Goal: Check status: Check status

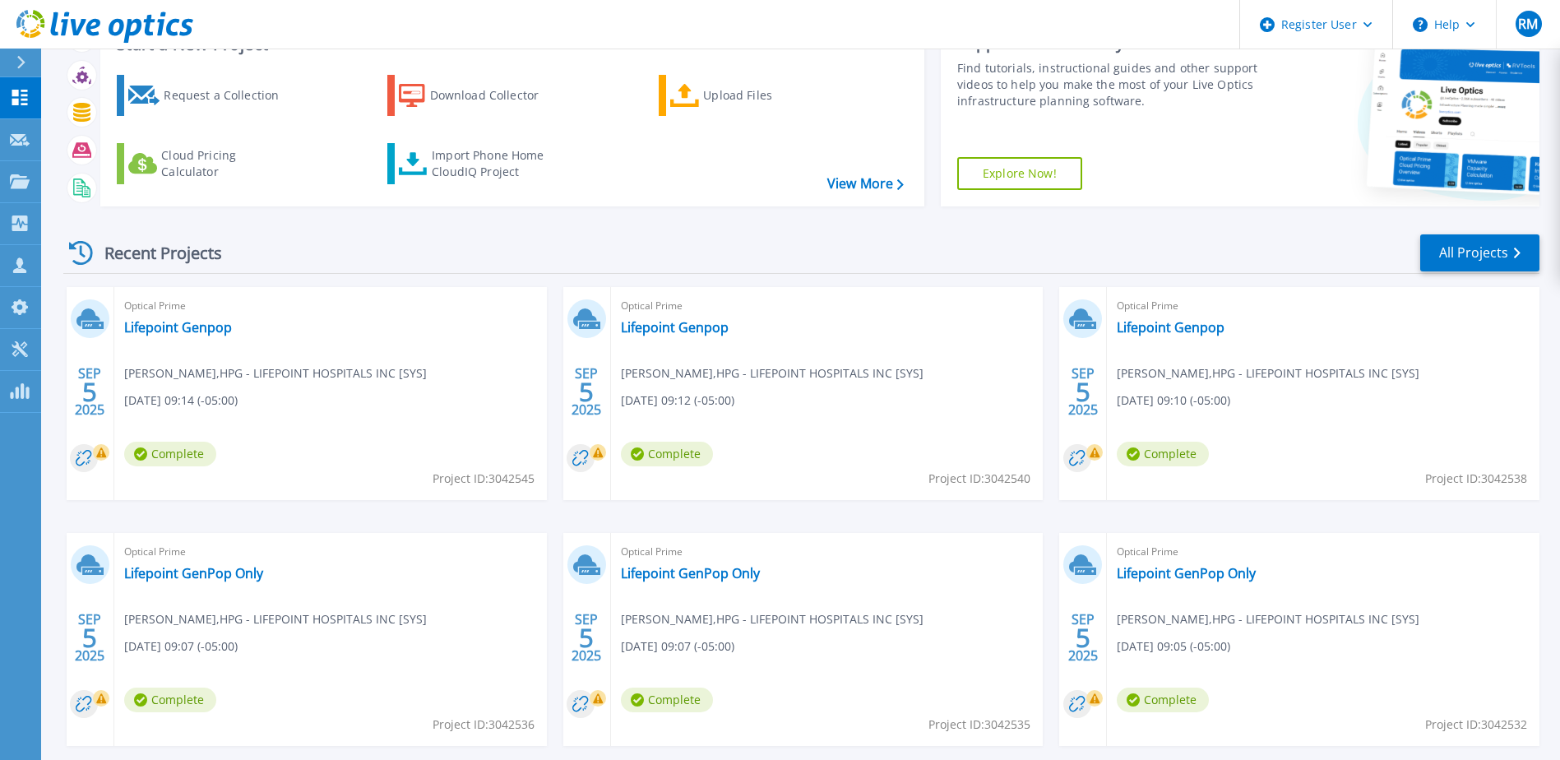
scroll to position [69, 0]
click at [213, 326] on link "Lifepoint Genpop" at bounding box center [178, 328] width 108 height 16
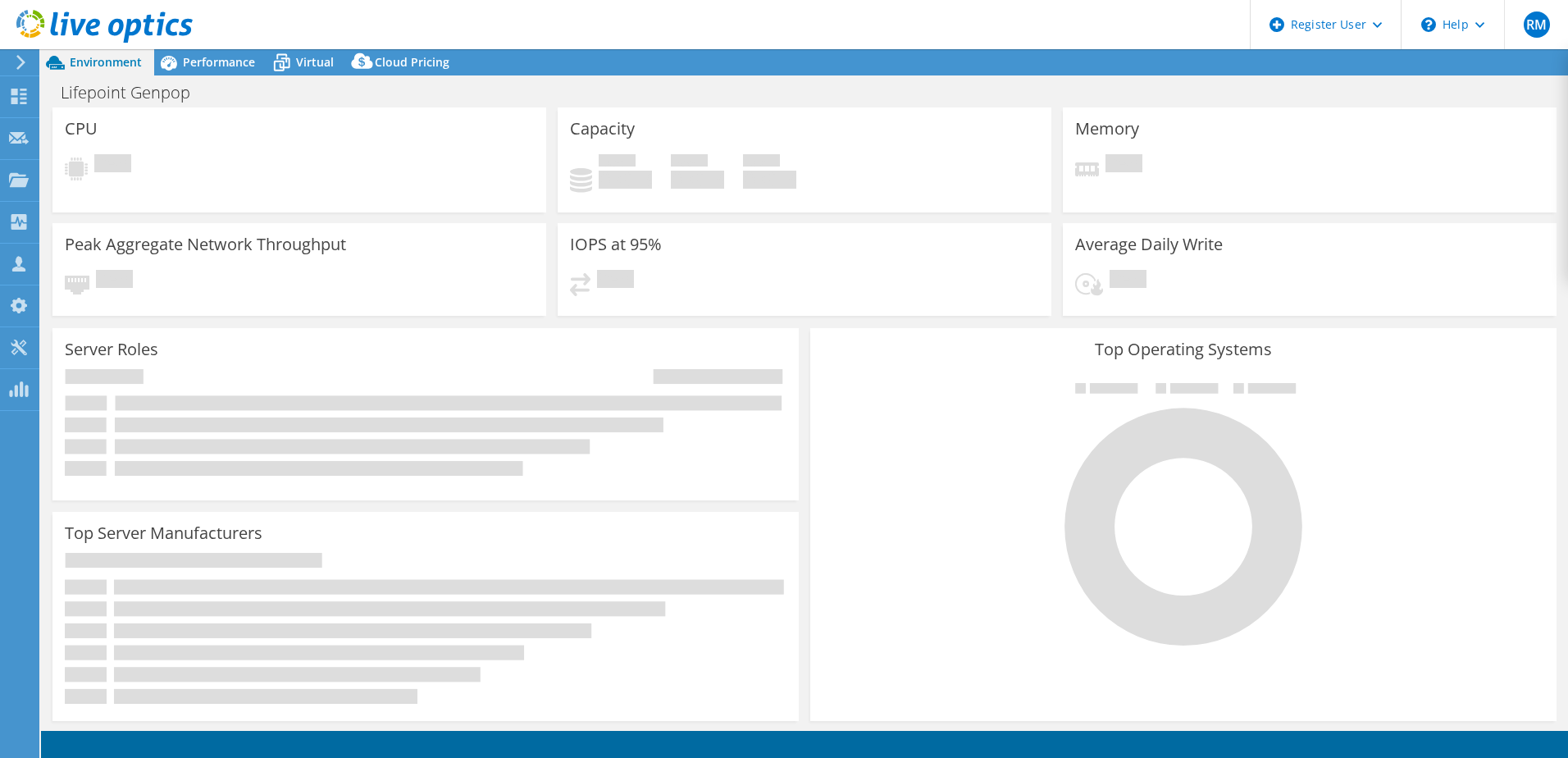
select select "USD"
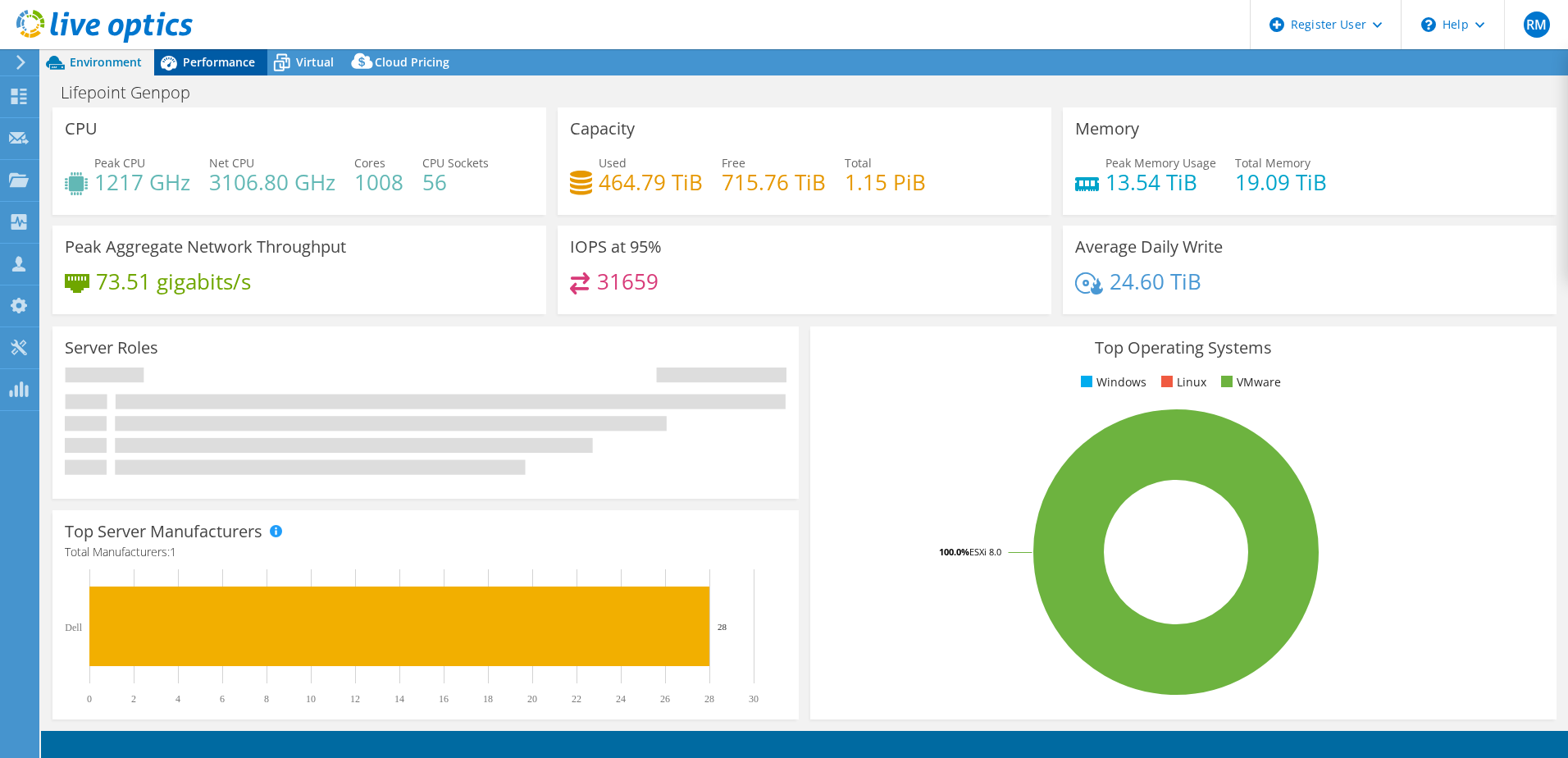
click at [223, 59] on span "Performance" at bounding box center [218, 62] width 72 height 16
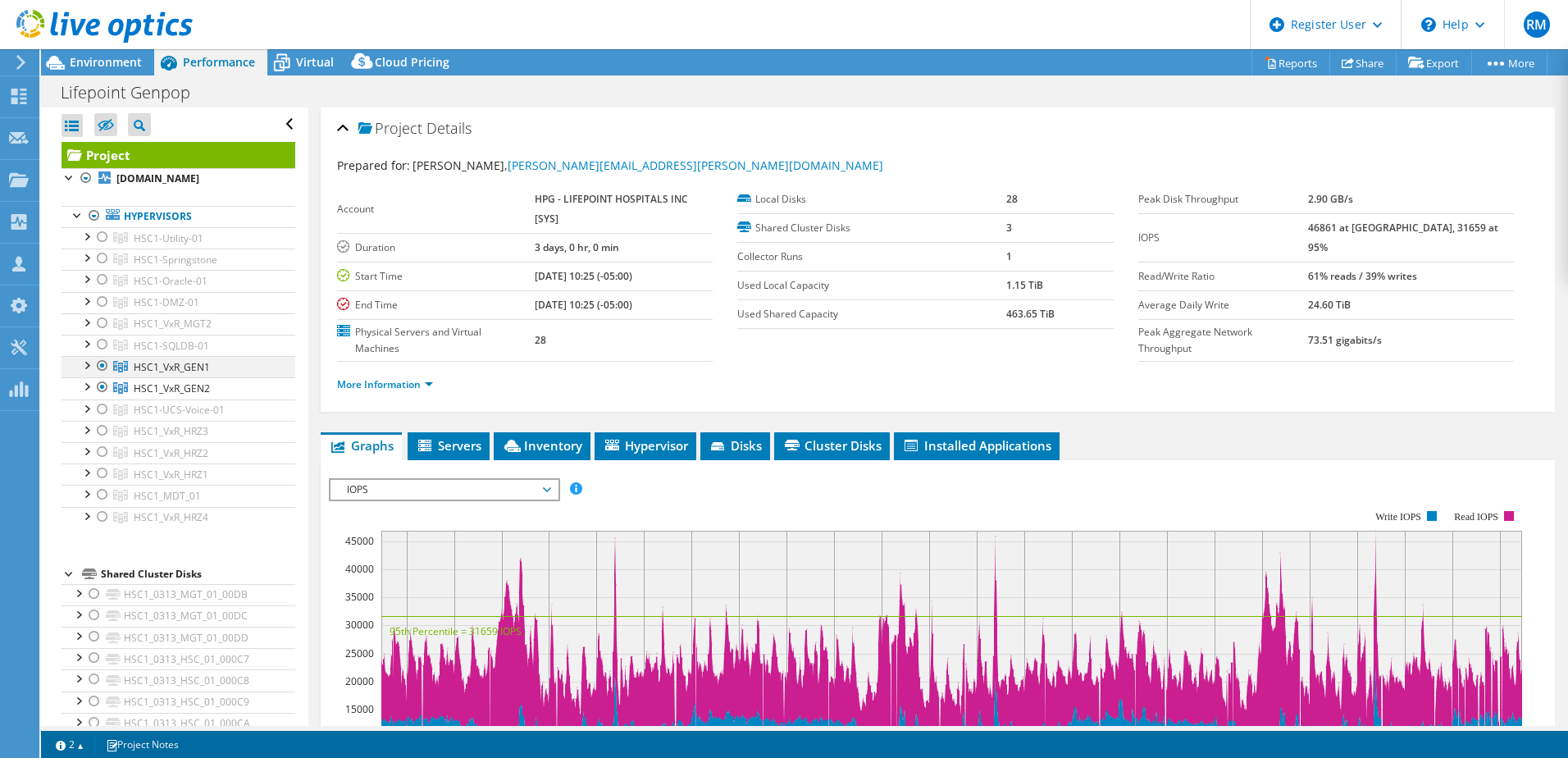
click at [105, 369] on div at bounding box center [103, 366] width 16 height 20
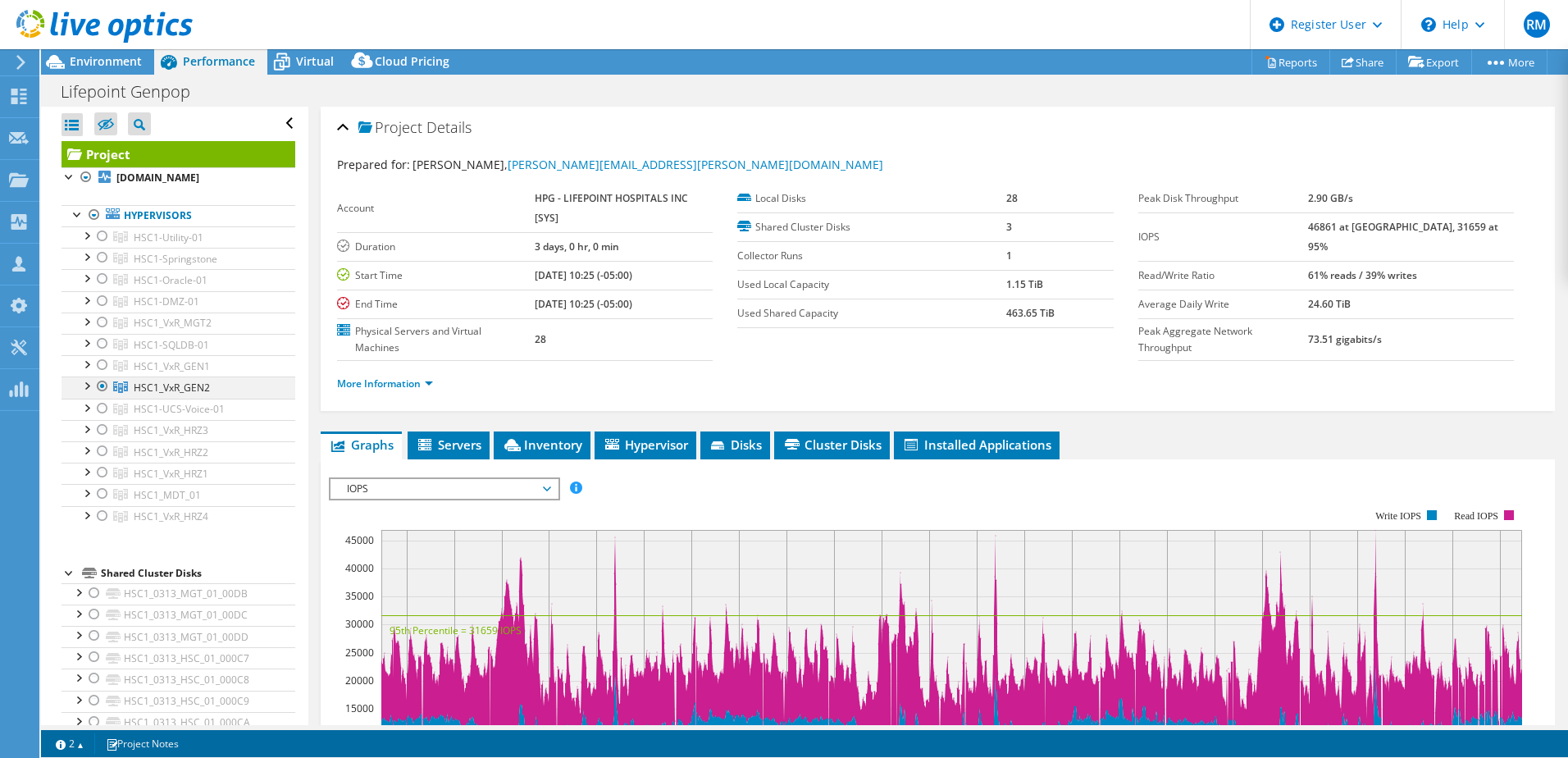
click at [105, 389] on ul "HSC1-Utility-01 [DOMAIN_NAME] HSC1_0313_MGT_01_00DB" at bounding box center [179, 377] width 233 height 301
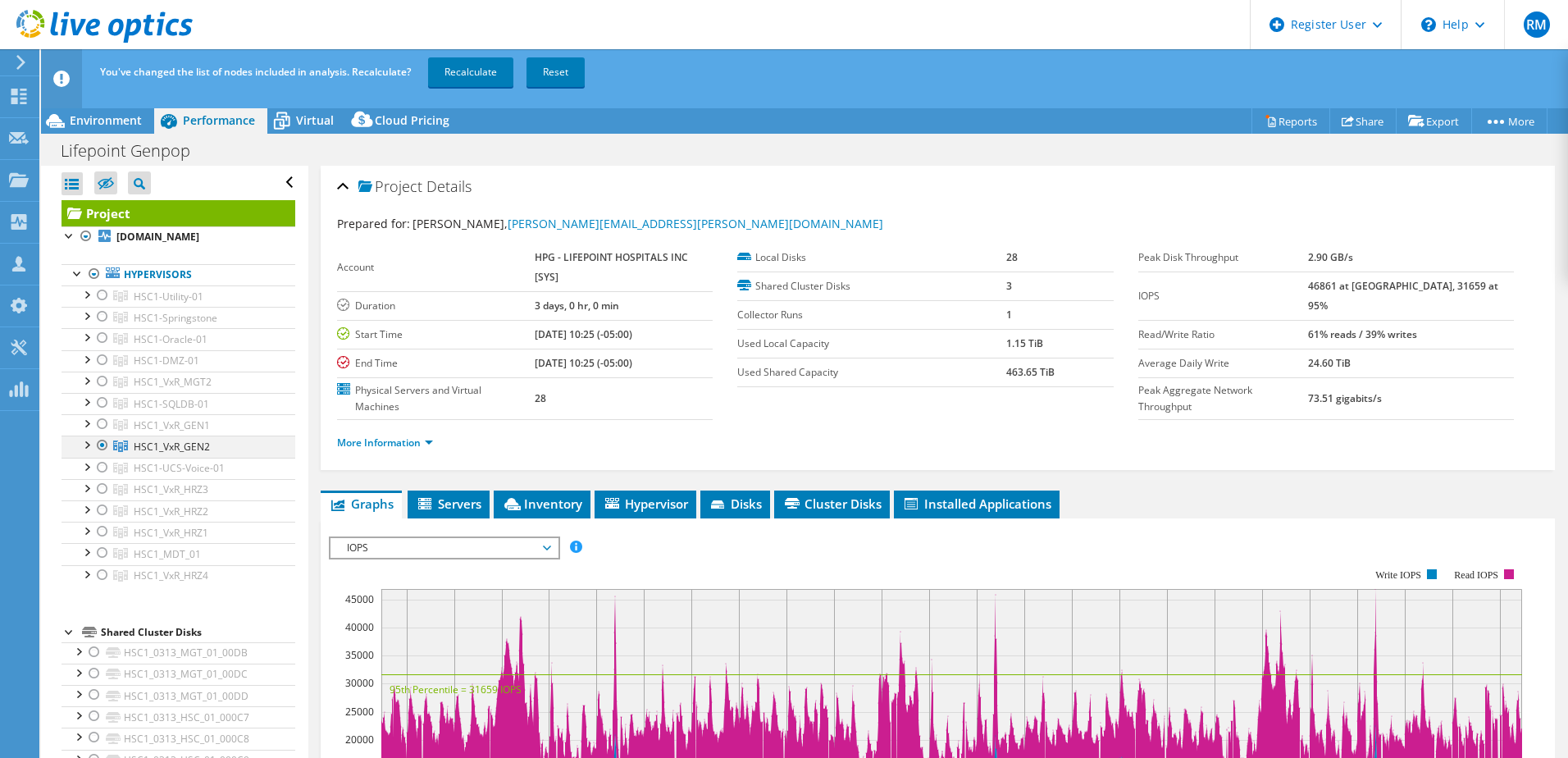
click at [103, 450] on div at bounding box center [103, 446] width 16 height 20
click at [102, 383] on div at bounding box center [103, 381] width 16 height 20
click at [471, 83] on link "Recalculate" at bounding box center [471, 73] width 86 height 30
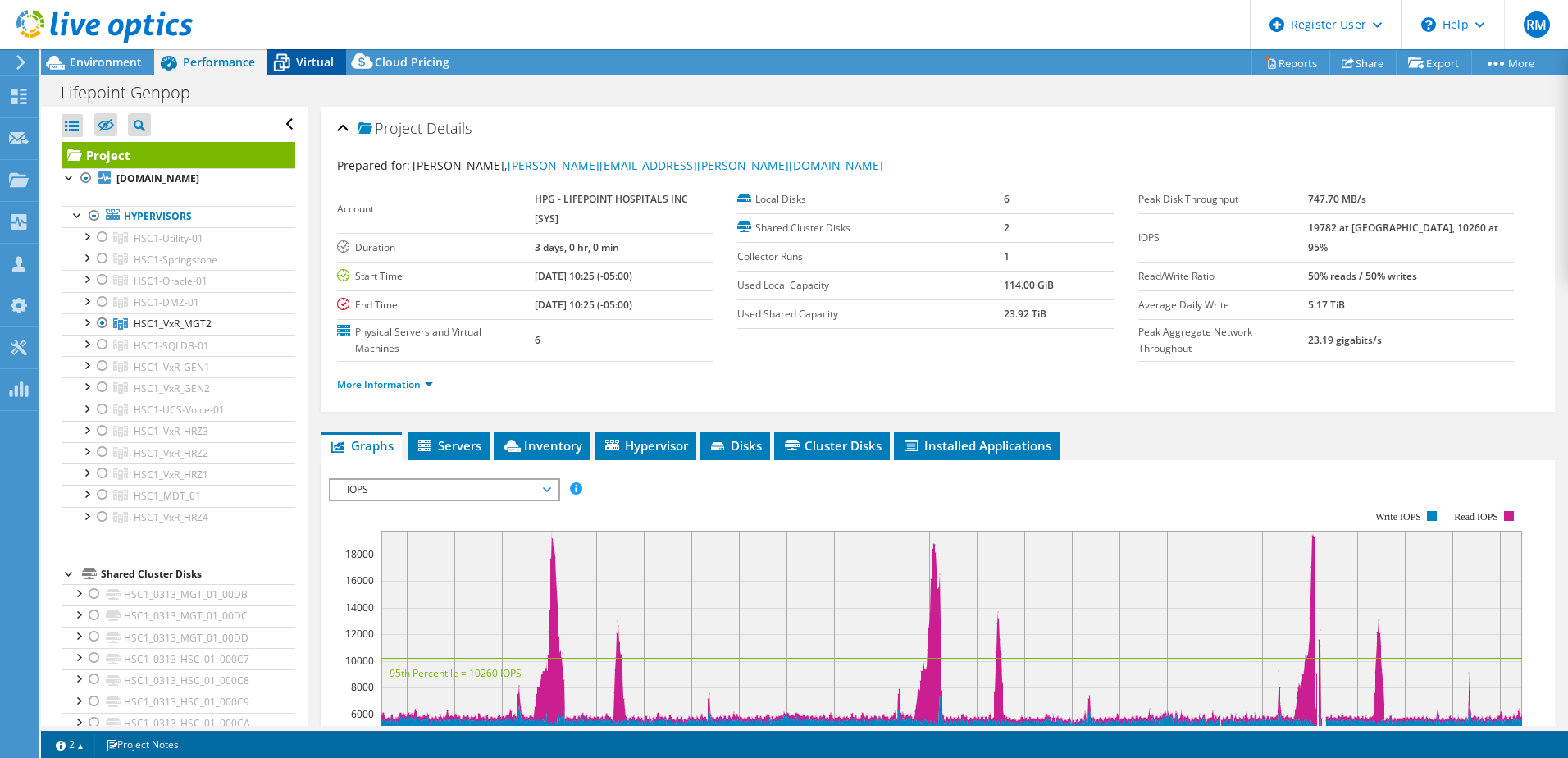
click at [305, 62] on span "Virtual" at bounding box center [315, 62] width 38 height 16
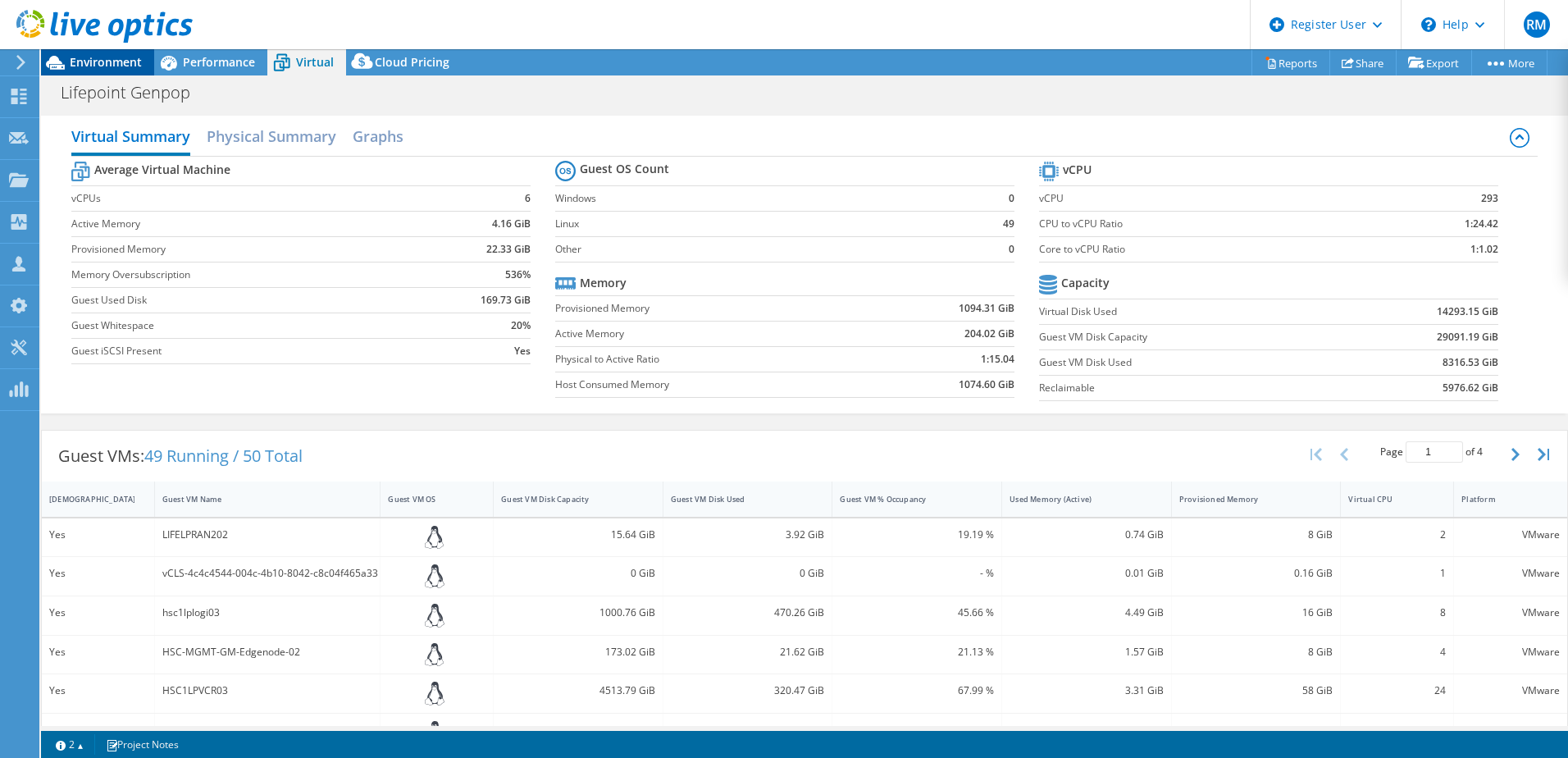
click at [128, 60] on span "Environment" at bounding box center [106, 62] width 72 height 16
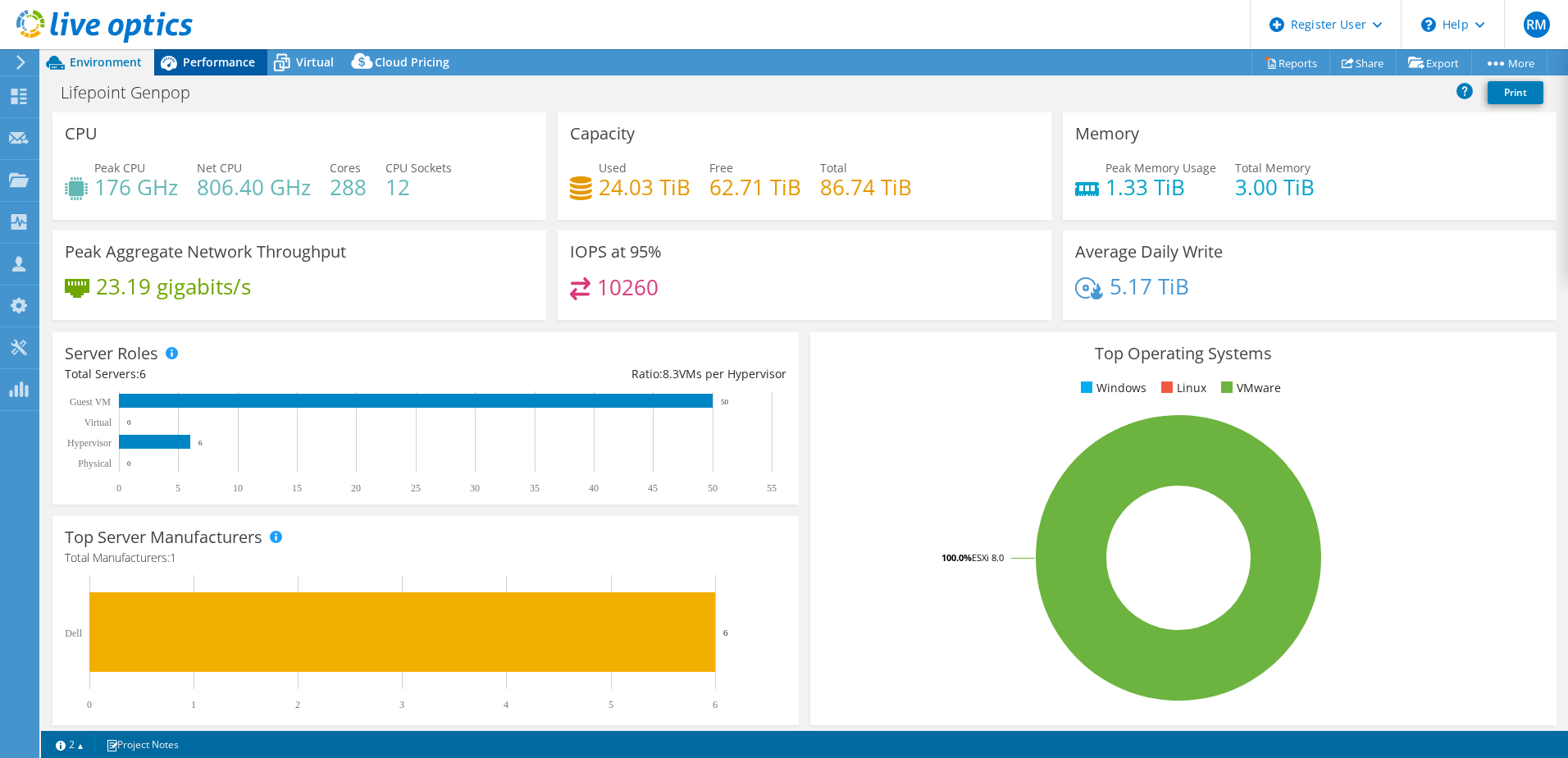
click at [222, 63] on span "Performance" at bounding box center [218, 62] width 72 height 16
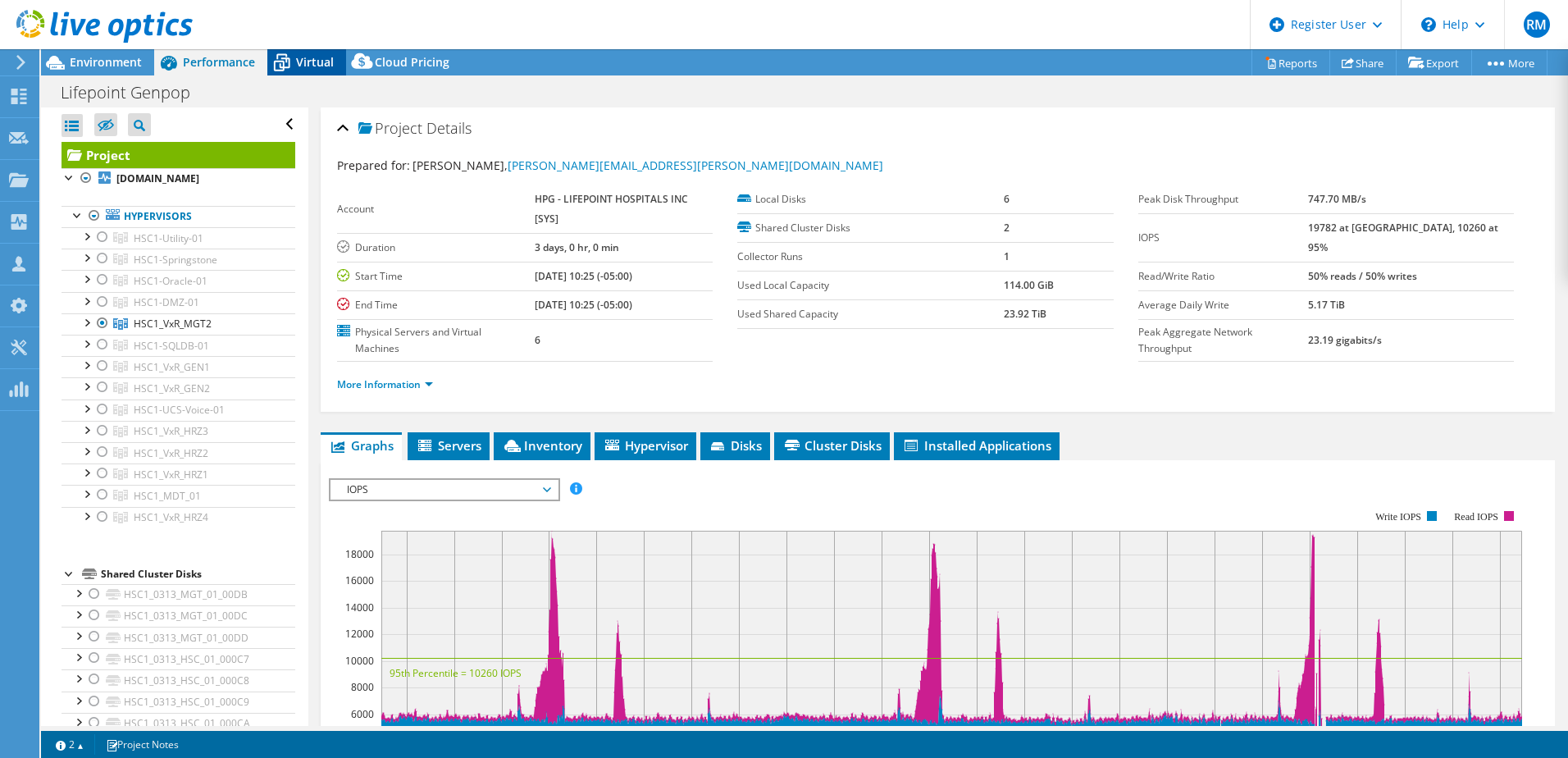
click at [301, 63] on span "Virtual" at bounding box center [315, 62] width 38 height 16
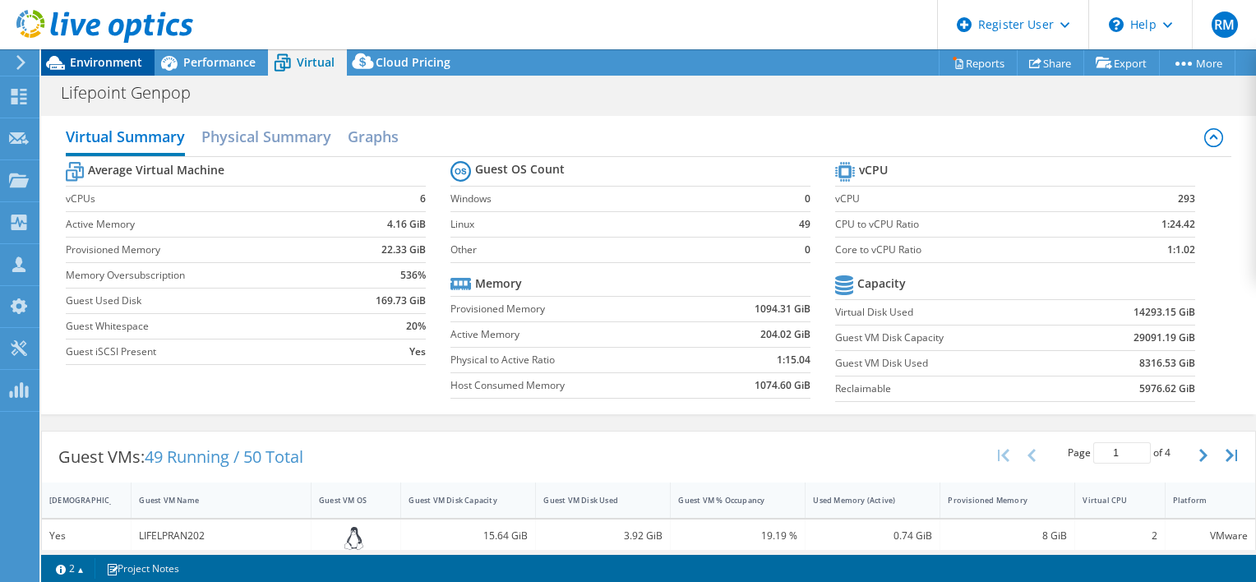
click at [109, 59] on span "Environment" at bounding box center [106, 62] width 72 height 16
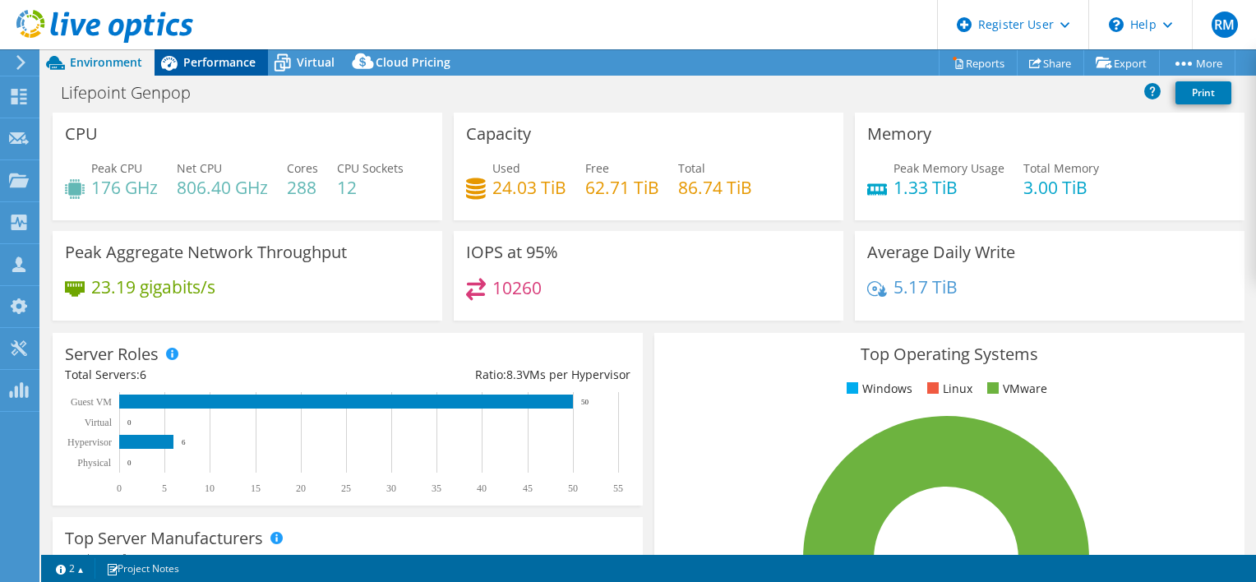
click at [197, 58] on span "Performance" at bounding box center [219, 62] width 72 height 16
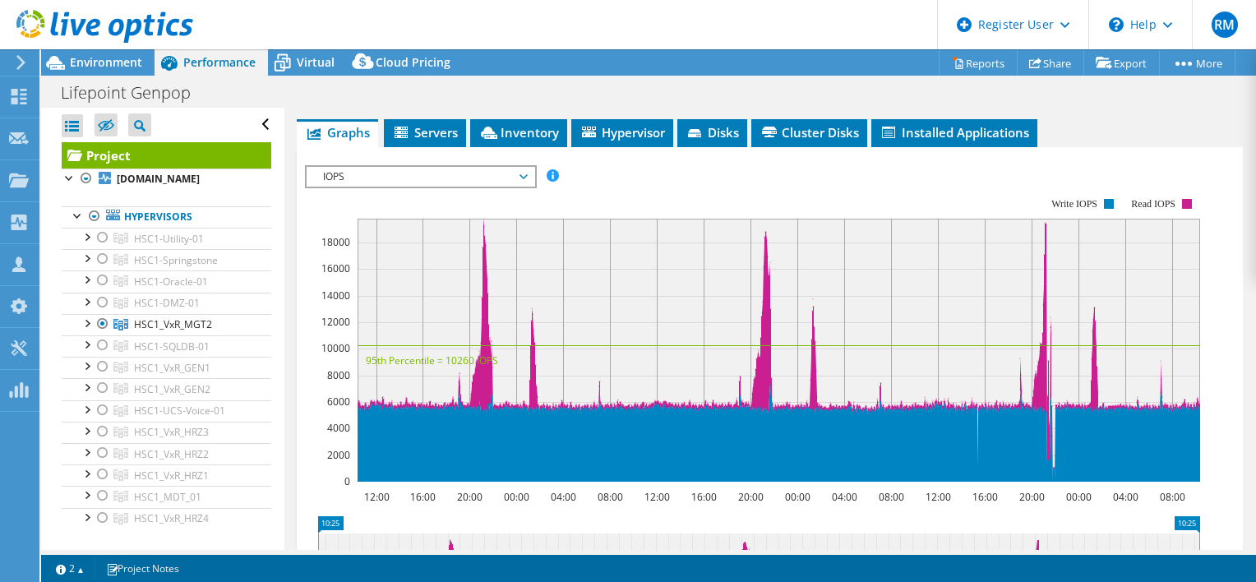
scroll to position [247, 0]
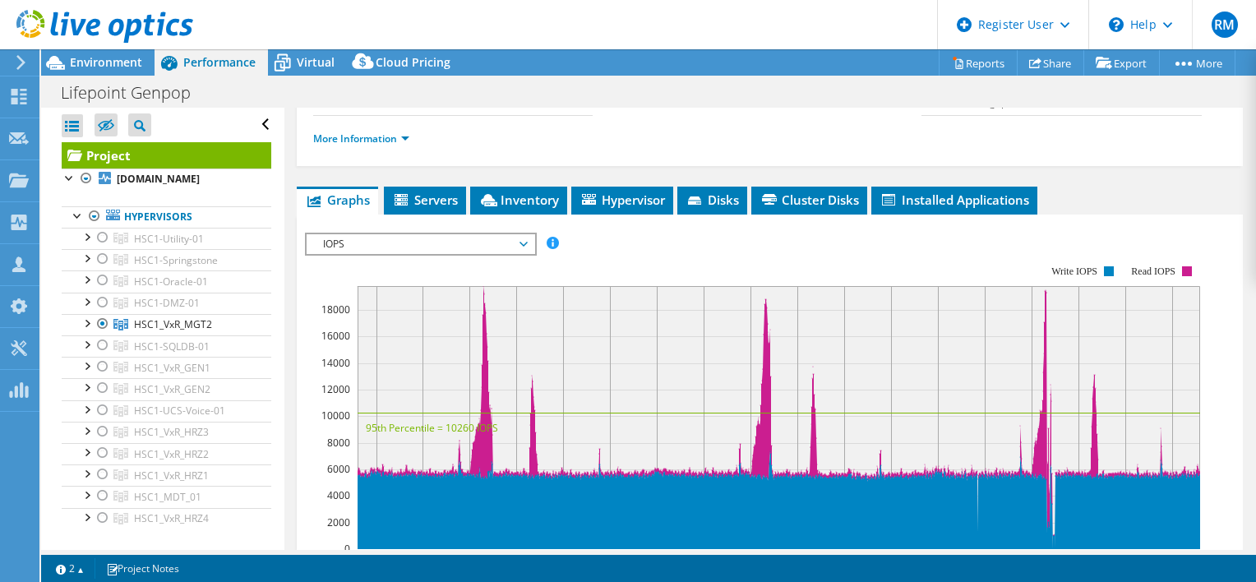
click at [440, 239] on span "IOPS" at bounding box center [420, 244] width 211 height 20
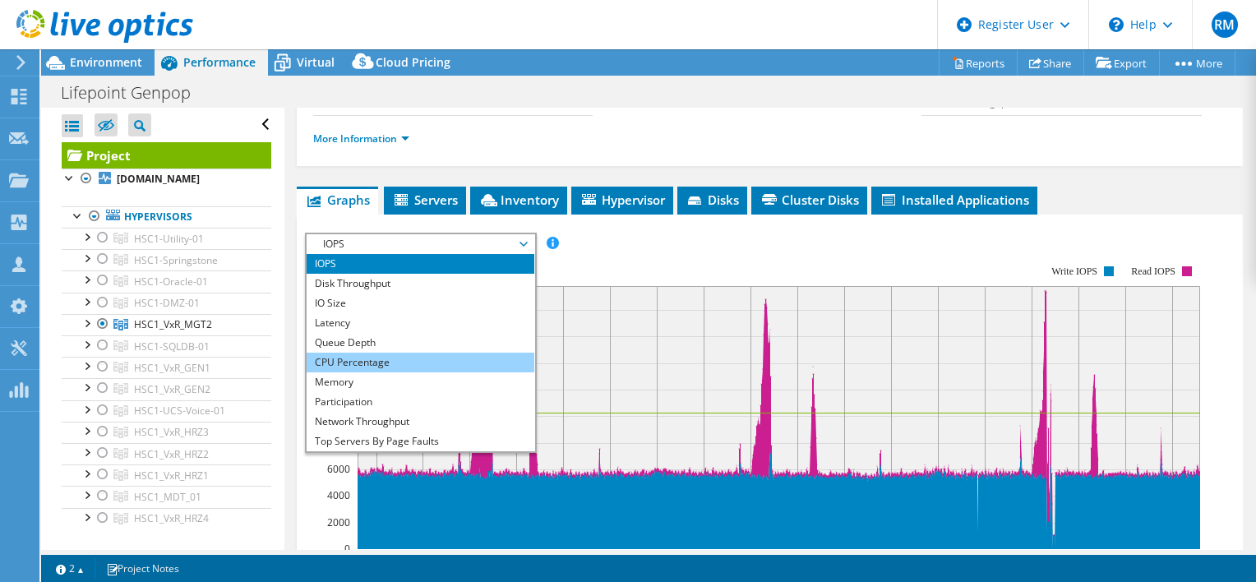
click at [388, 357] on li "CPU Percentage" at bounding box center [421, 363] width 228 height 20
